Goal: Information Seeking & Learning: Compare options

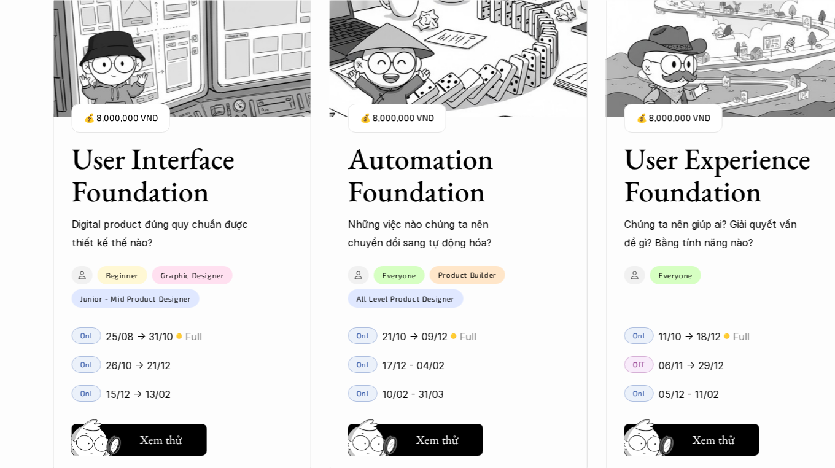
scroll to position [1395, 0]
click at [160, 444] on h5 "Xem thử" at bounding box center [161, 441] width 42 height 17
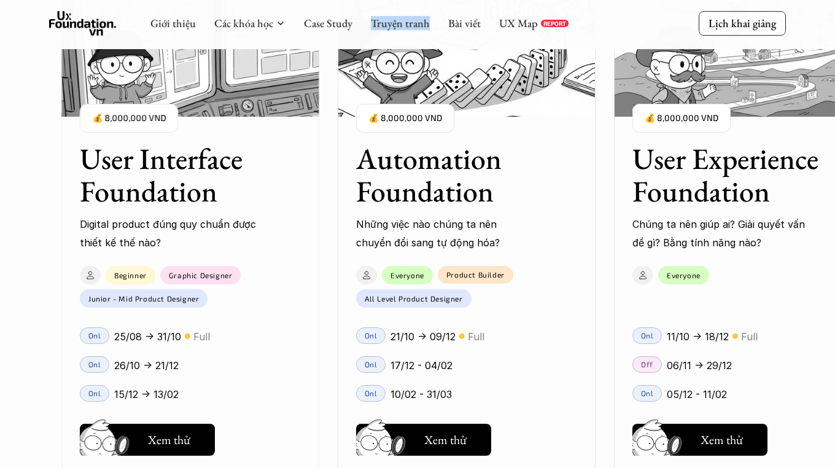
scroll to position [1138, 0]
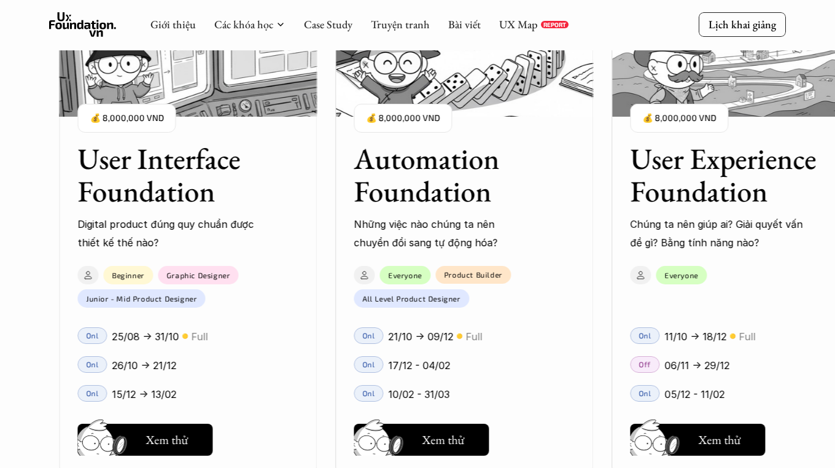
click at [150, 395] on p "15/12 -> 13/02" at bounding box center [144, 394] width 64 height 18
click at [169, 451] on button "Hay thôi Xem thử" at bounding box center [144, 440] width 135 height 32
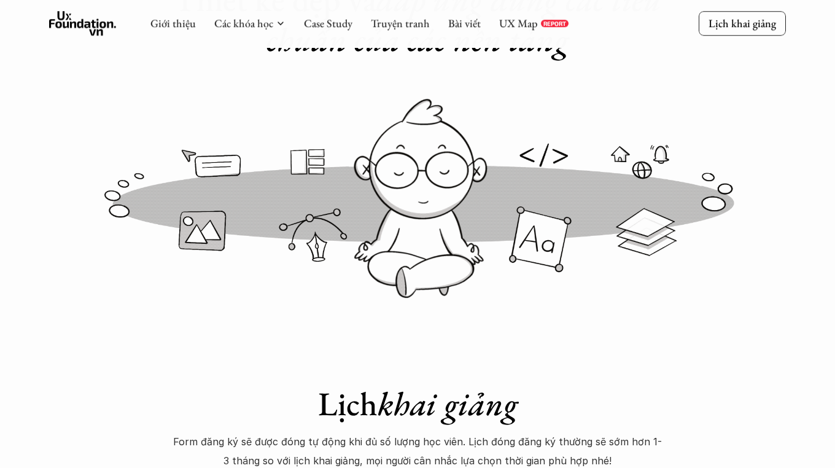
scroll to position [525, 0]
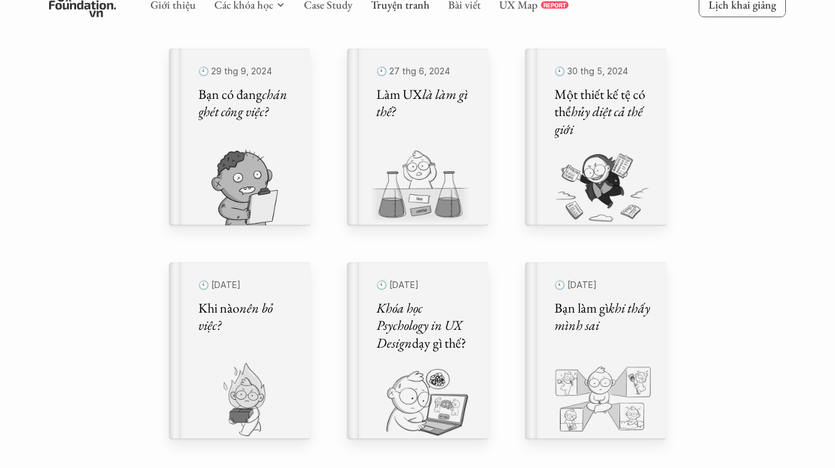
scroll to position [538, 0]
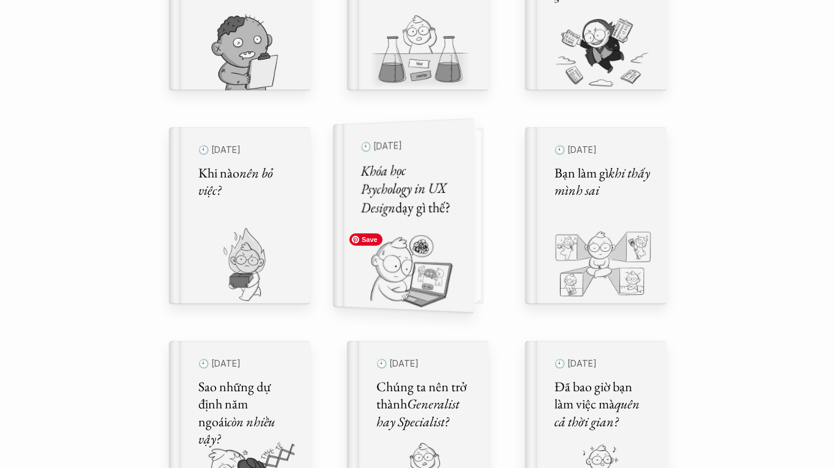
click at [414, 246] on img at bounding box center [396, 270] width 126 height 85
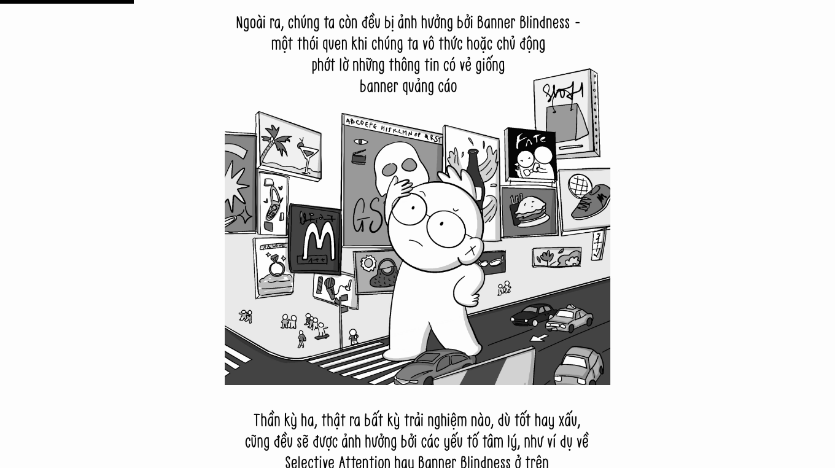
scroll to position [3129, 0]
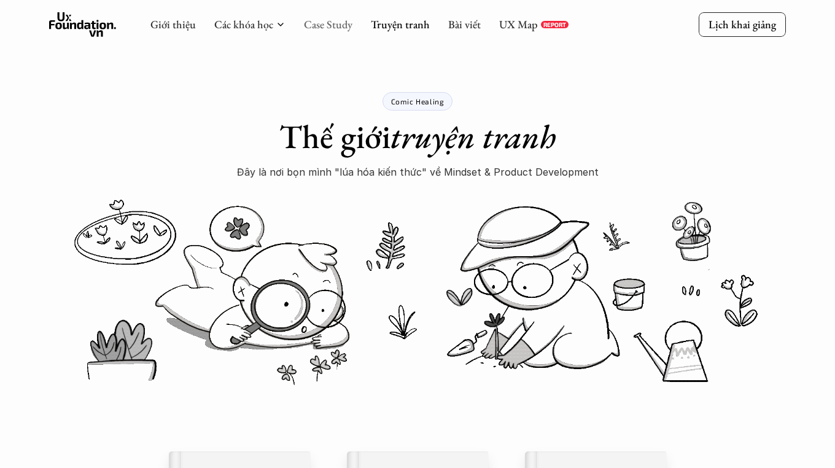
click at [336, 26] on link "Case Study" at bounding box center [328, 24] width 48 height 14
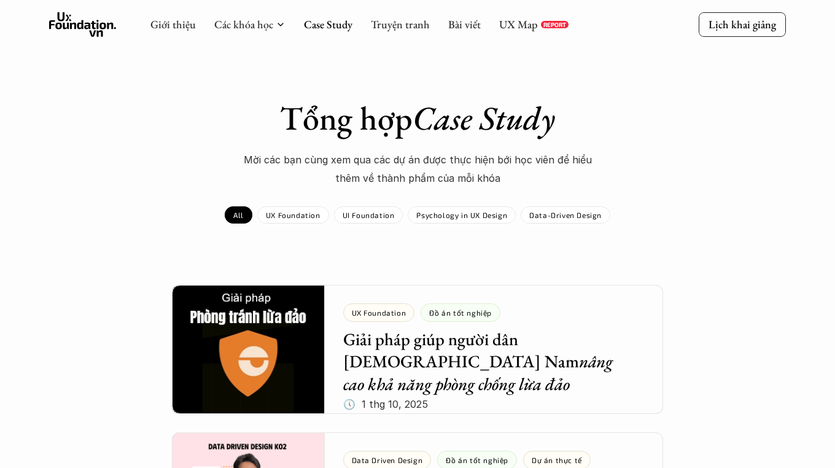
scroll to position [250, 0]
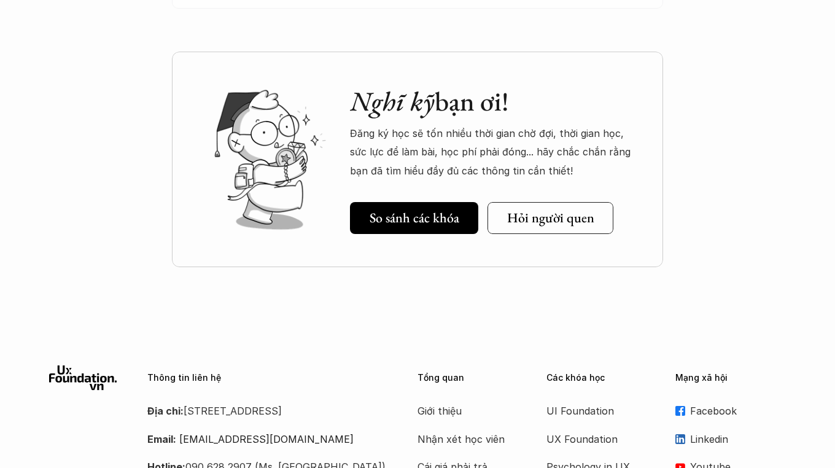
scroll to position [4455, 0]
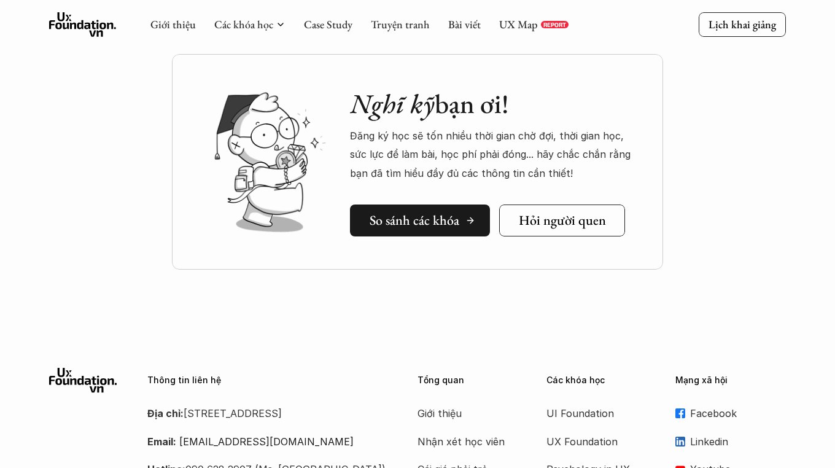
click at [397, 212] on h5 "So sánh các khóa" at bounding box center [415, 220] width 90 height 16
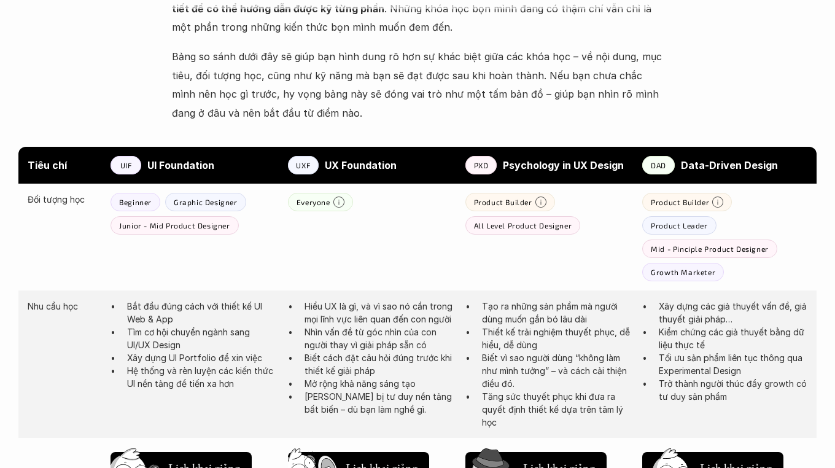
scroll to position [626, 0]
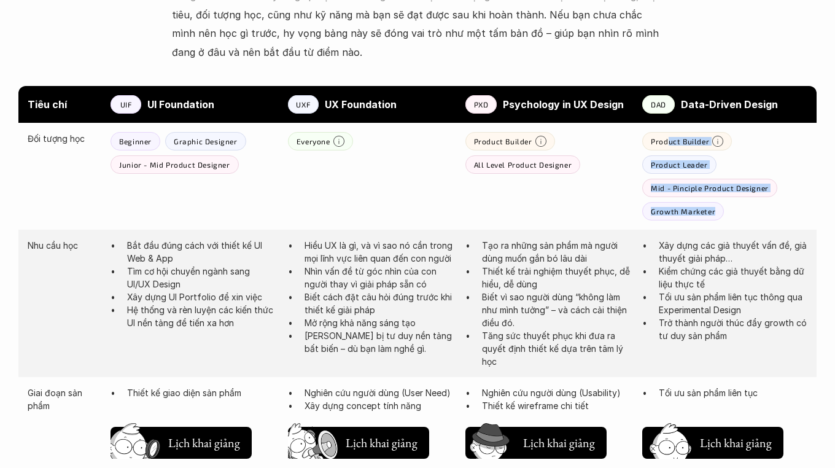
drag, startPoint x: 708, startPoint y: 223, endPoint x: 666, endPoint y: 145, distance: 88.7
click at [666, 145] on div "Đối tượng học Beginner Graphic Designer Junior - Mid Product Designer Everyone …" at bounding box center [417, 176] width 798 height 107
click at [627, 160] on div "Product Builder All Level Product Designer" at bounding box center [547, 153] width 165 height 42
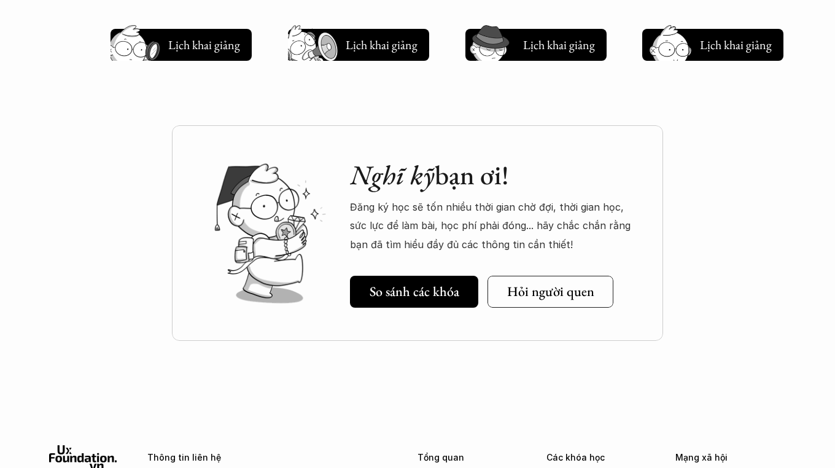
scroll to position [1639, 0]
